Goal: Navigation & Orientation: Find specific page/section

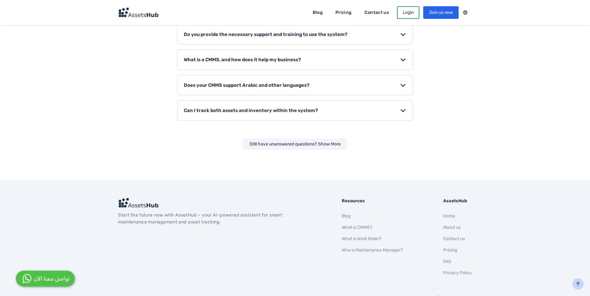
scroll to position [996, 0]
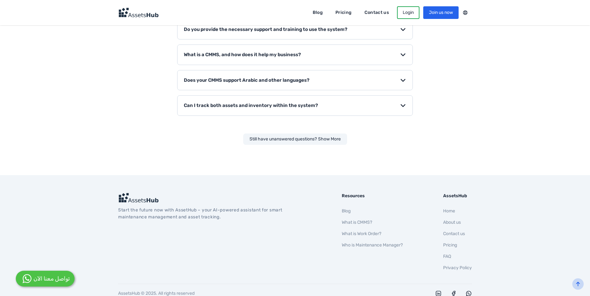
click at [456, 231] on link "Contact us" at bounding box center [454, 233] width 22 height 5
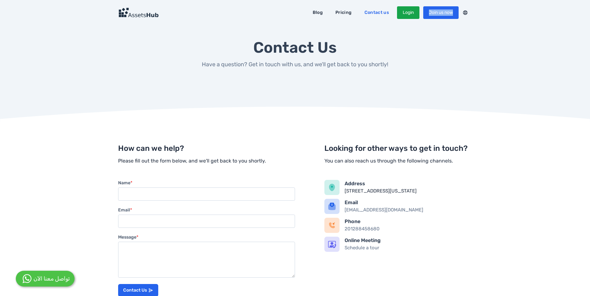
drag, startPoint x: 417, startPoint y: 21, endPoint x: 411, endPoint y: 16, distance: 7.8
click at [411, 16] on header "Blog Pricing Contact us Login Join us now عربي" at bounding box center [295, 12] width 590 height 25
click at [411, 16] on link "Login" at bounding box center [408, 12] width 22 height 13
